Goal: Task Accomplishment & Management: Manage account settings

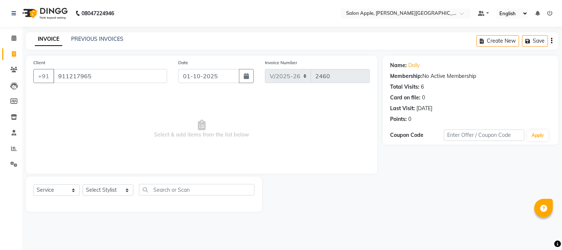
select select "4128"
select select "service"
click at [95, 35] on div "PREVIOUS INVOICES" at bounding box center [97, 39] width 52 height 8
click at [95, 39] on link "PREVIOUS INVOICES" at bounding box center [97, 39] width 52 height 7
